Goal: Information Seeking & Learning: Learn about a topic

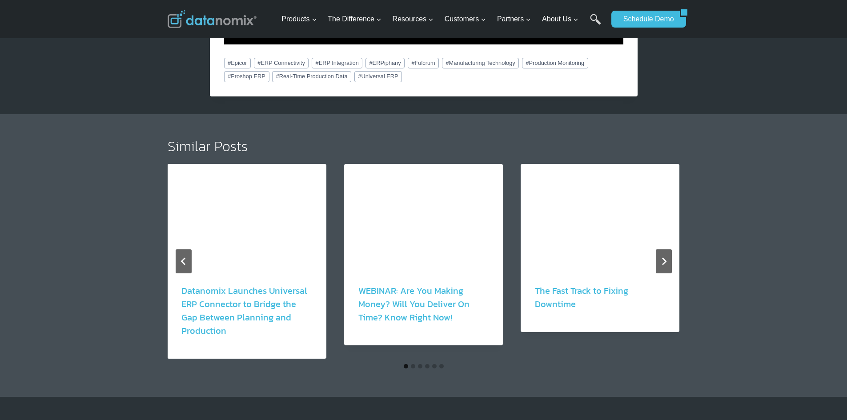
scroll to position [1601, 0]
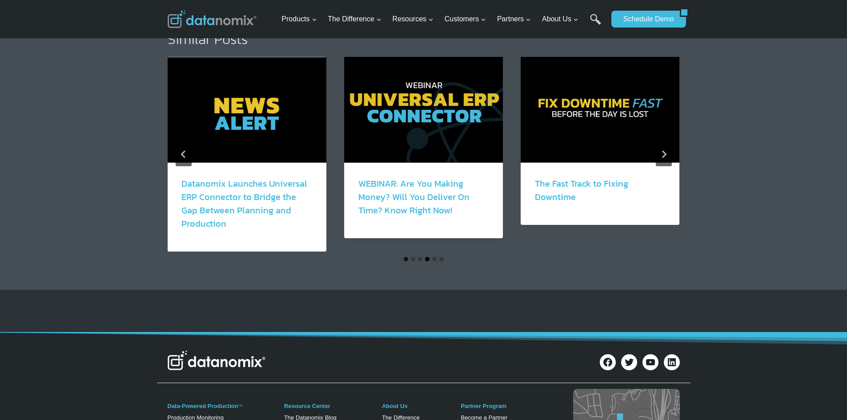
click at [427, 257] on button "Go to slide 4" at bounding box center [427, 259] width 4 height 4
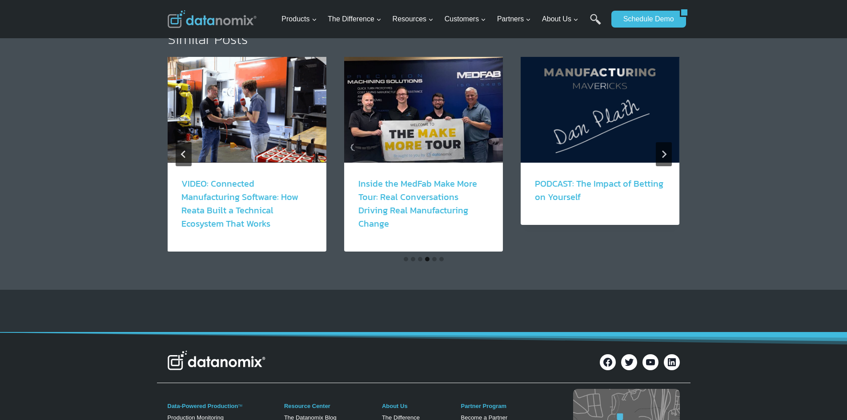
click at [404, 257] on button "Go to slide 1" at bounding box center [406, 259] width 4 height 4
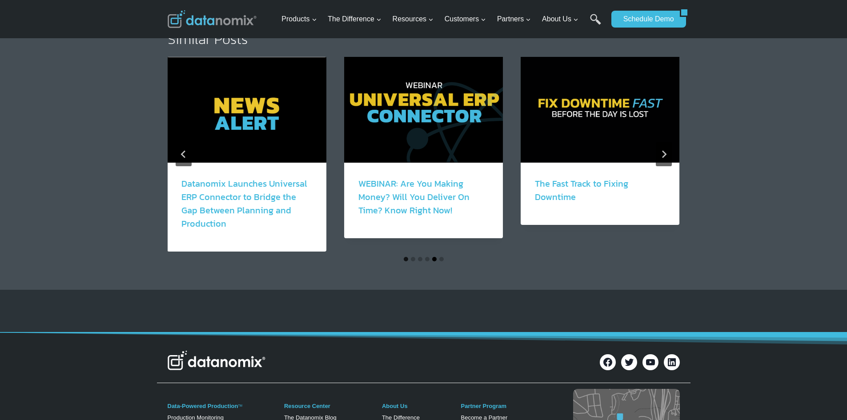
click at [433, 257] on button "Go to slide 5" at bounding box center [434, 259] width 4 height 4
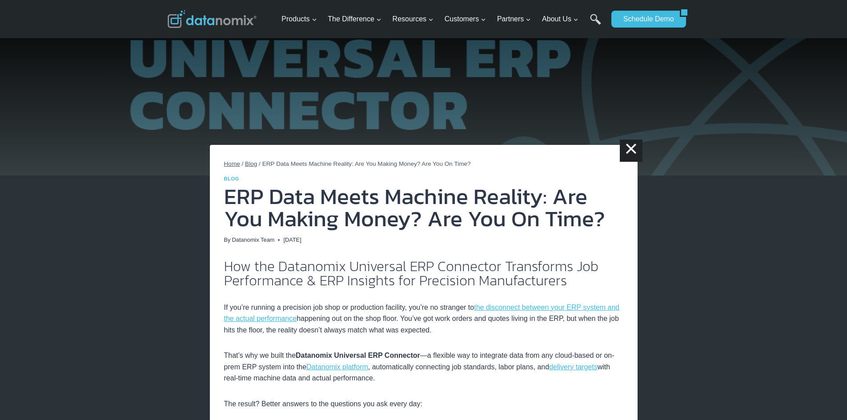
scroll to position [0, 0]
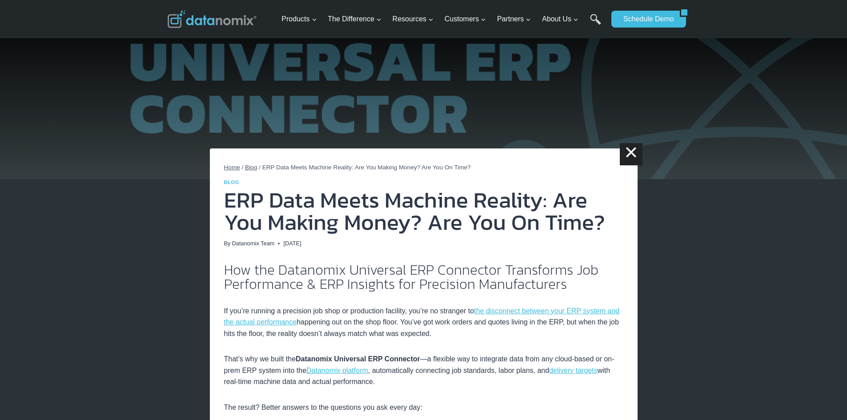
click at [250, 167] on span "Blog" at bounding box center [251, 167] width 12 height 7
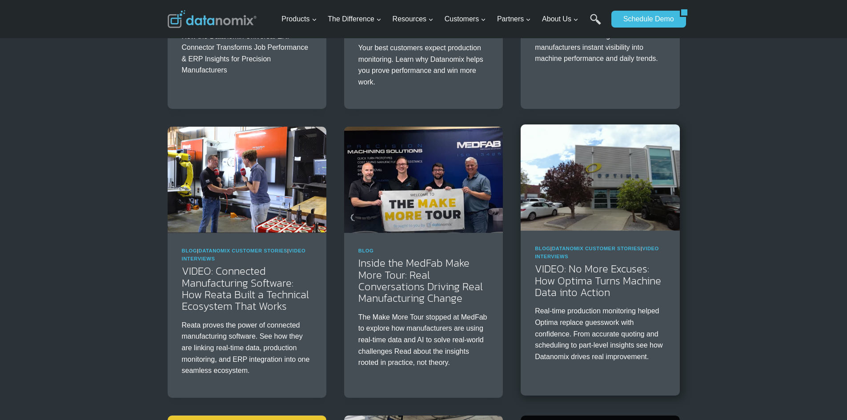
scroll to position [311, 0]
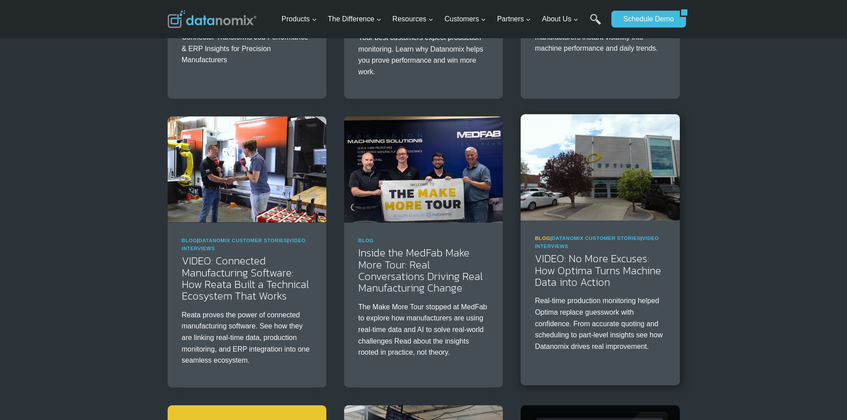
click at [540, 238] on link "Blog" at bounding box center [543, 238] width 16 height 5
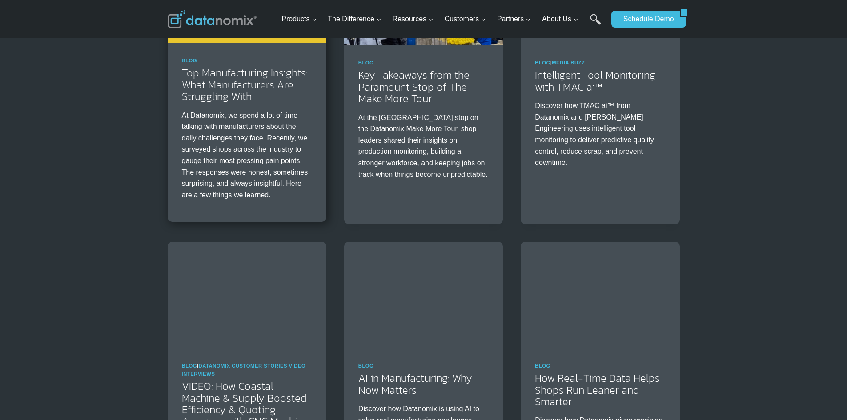
scroll to position [800, 0]
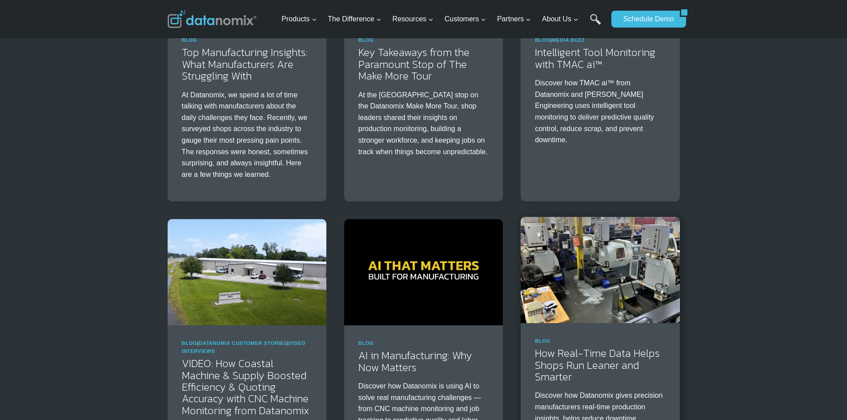
click at [556, 289] on img at bounding box center [600, 270] width 159 height 106
